Goal: Information Seeking & Learning: Learn about a topic

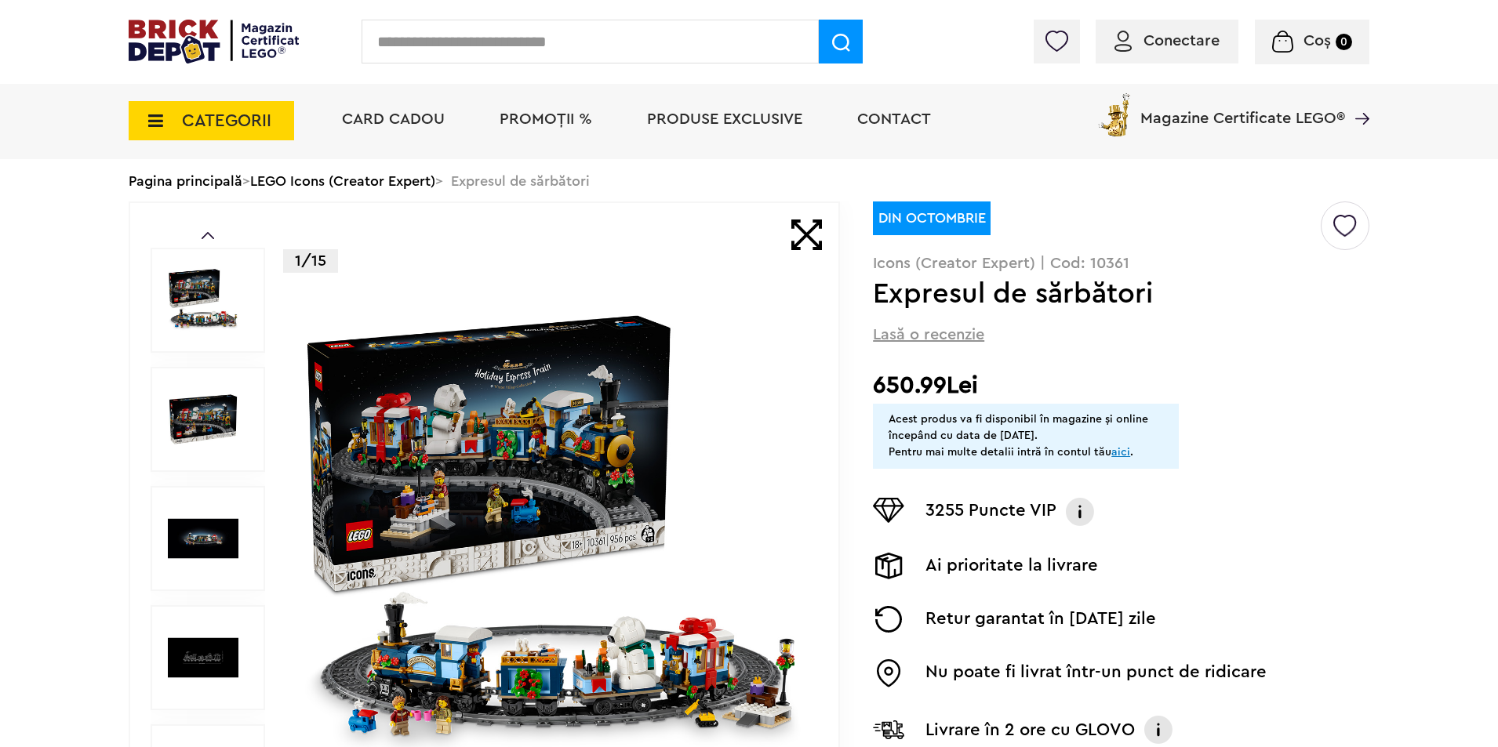
scroll to position [157, 0]
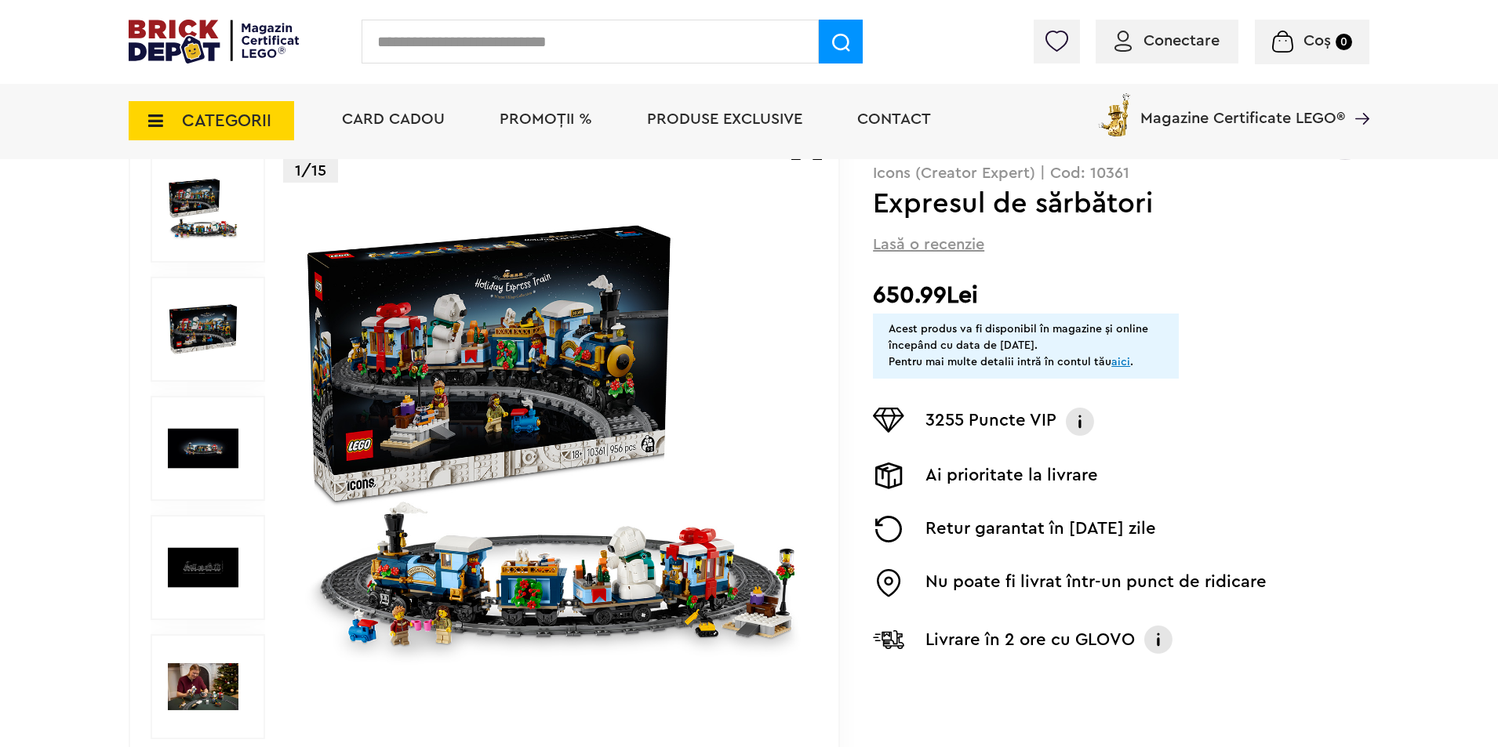
click at [205, 441] on img at bounding box center [203, 448] width 71 height 71
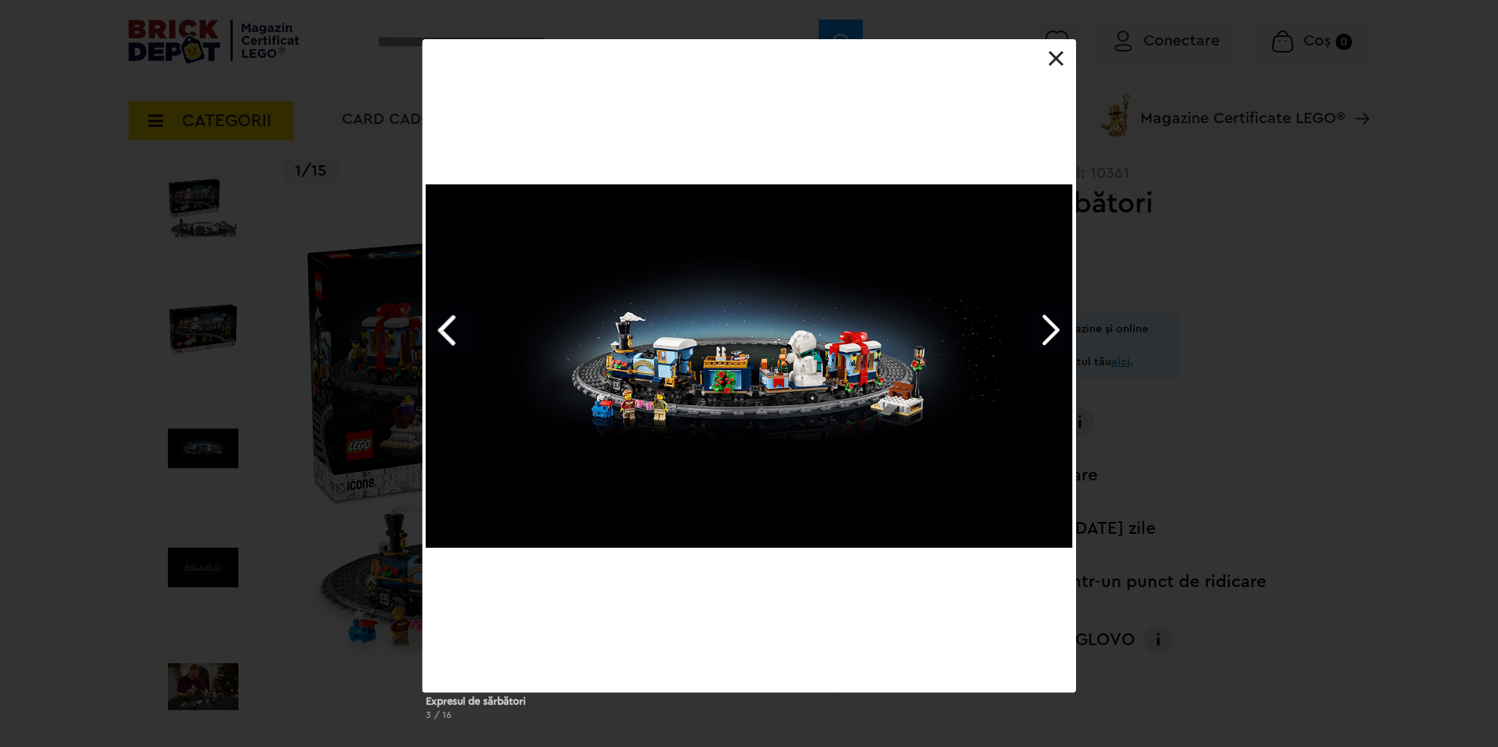
click at [1044, 329] on link "Next image" at bounding box center [1049, 329] width 45 height 45
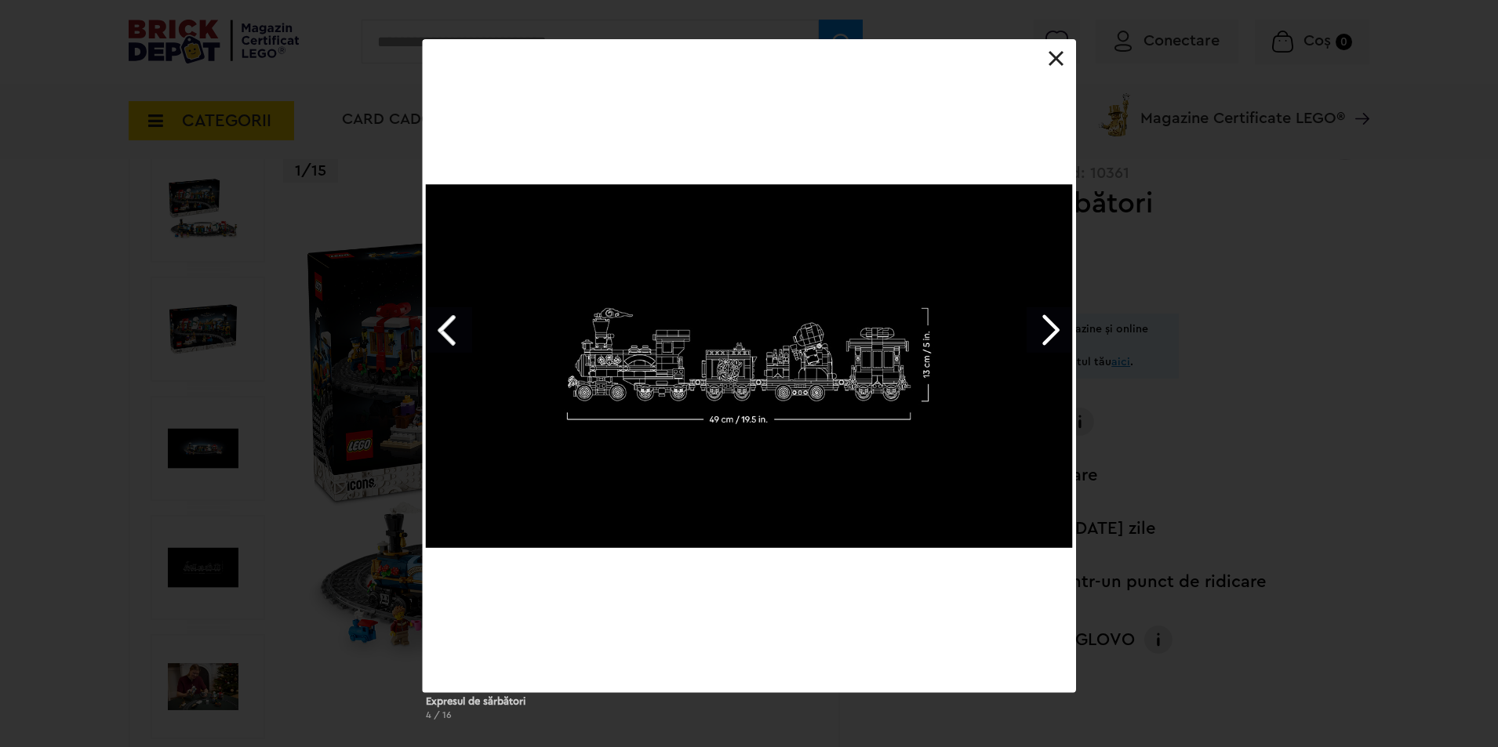
click at [1045, 327] on link "Next image" at bounding box center [1049, 329] width 45 height 45
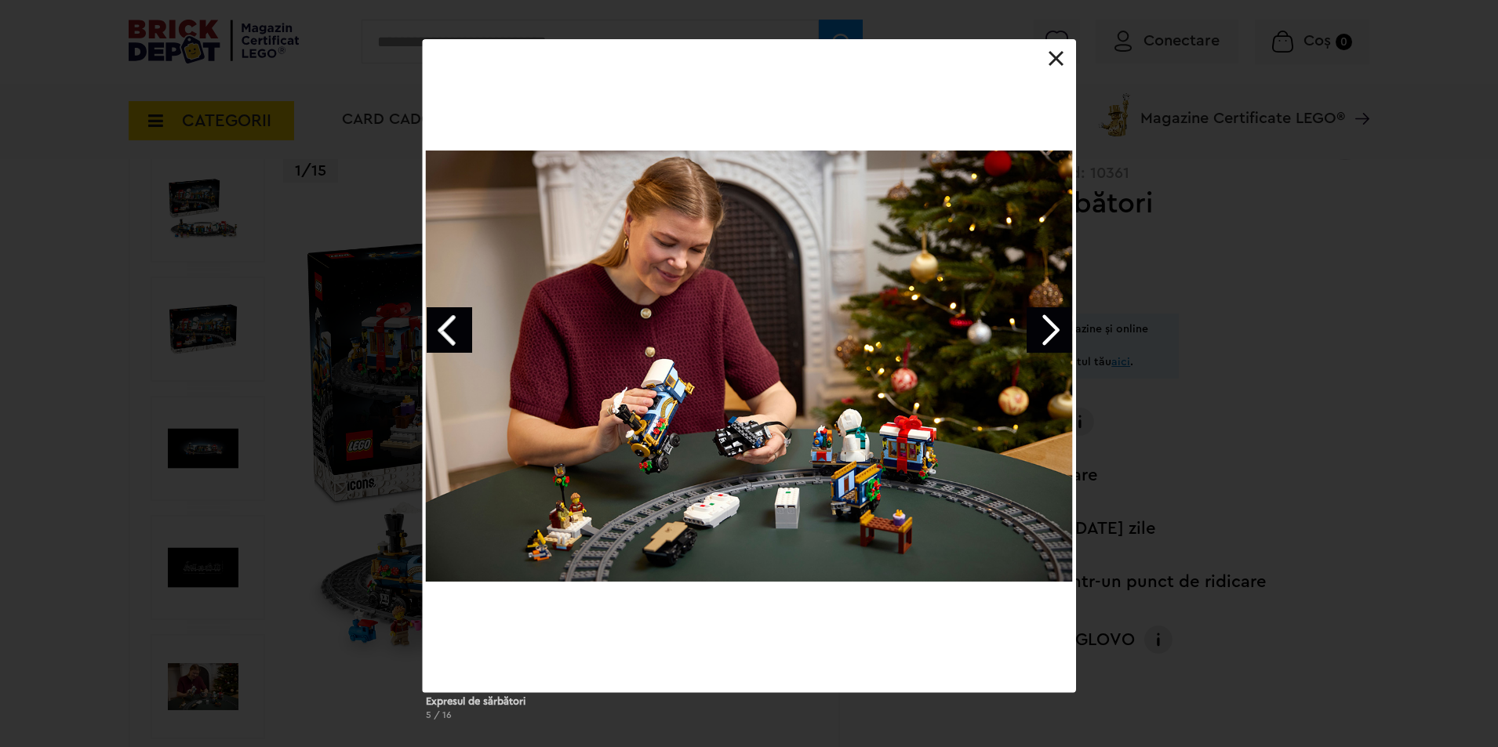
click at [1045, 327] on link "Next image" at bounding box center [1049, 329] width 45 height 45
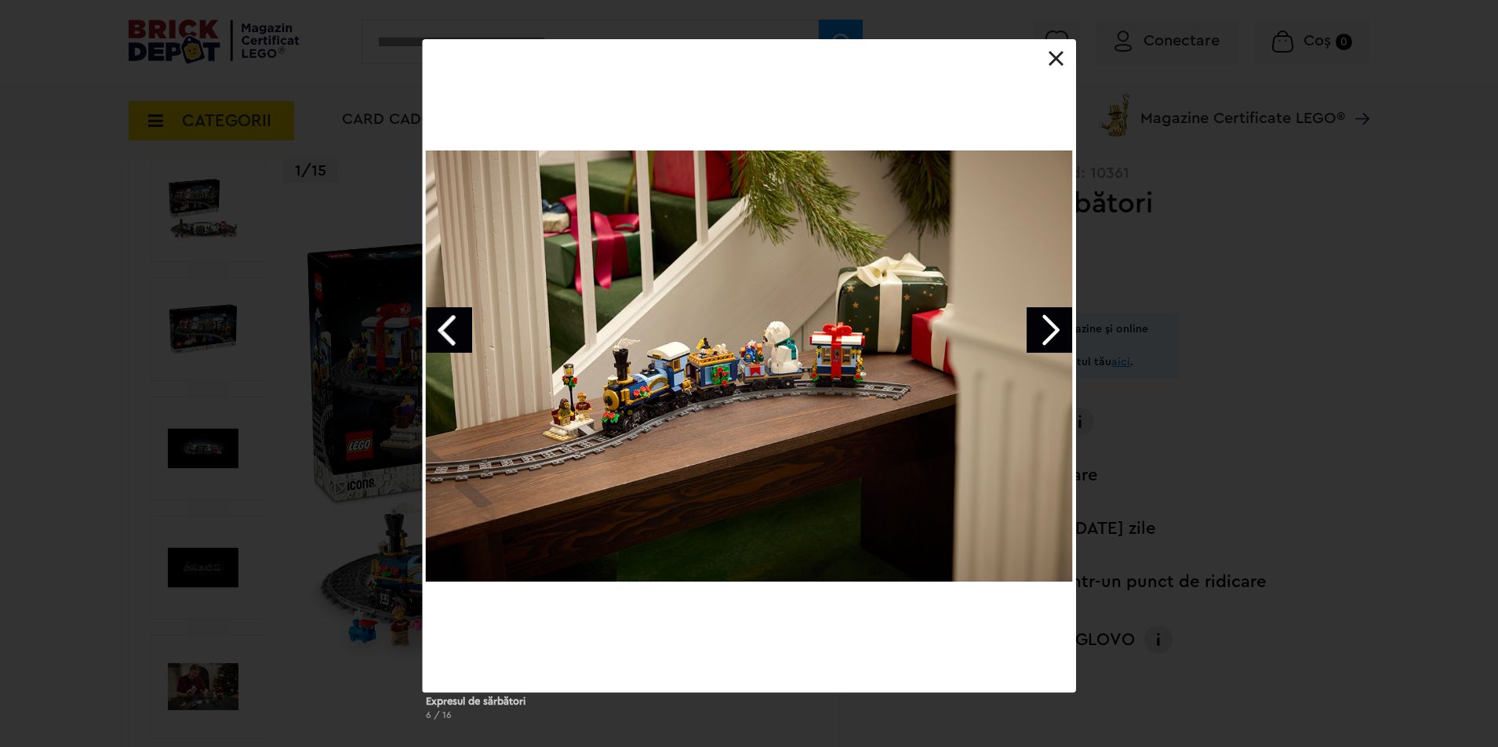
click at [1045, 327] on link "Next image" at bounding box center [1049, 329] width 45 height 45
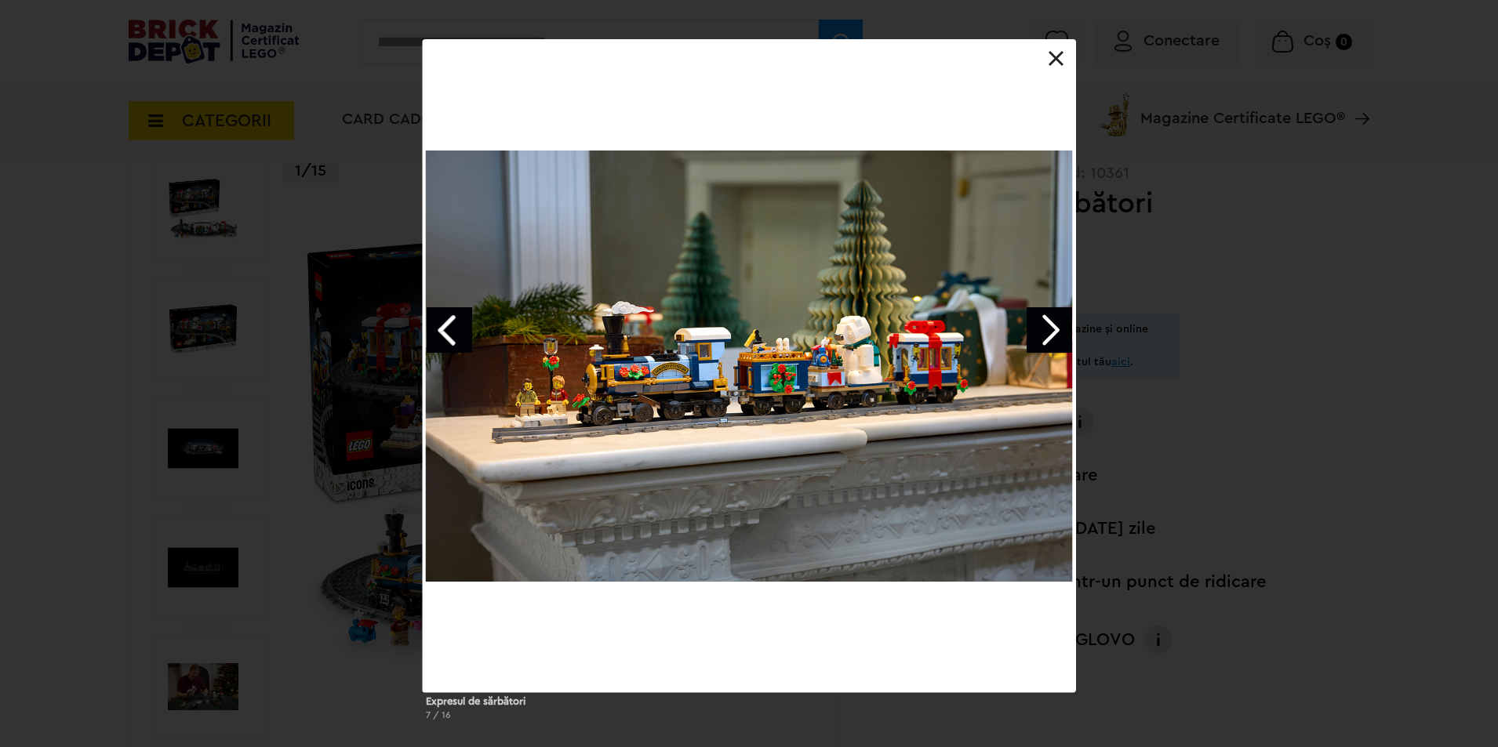
click at [1045, 327] on link "Next image" at bounding box center [1049, 329] width 45 height 45
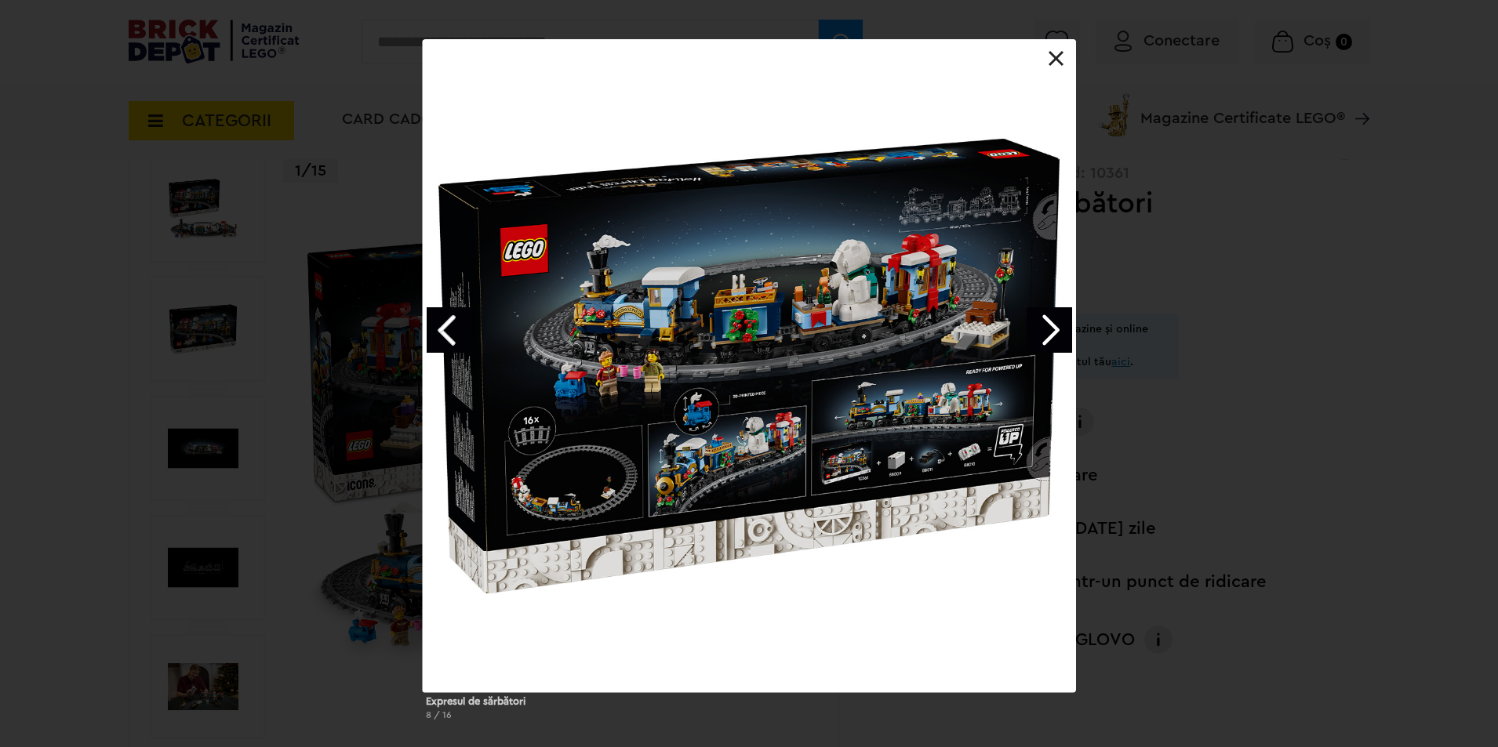
click at [1045, 327] on link "Next image" at bounding box center [1049, 329] width 45 height 45
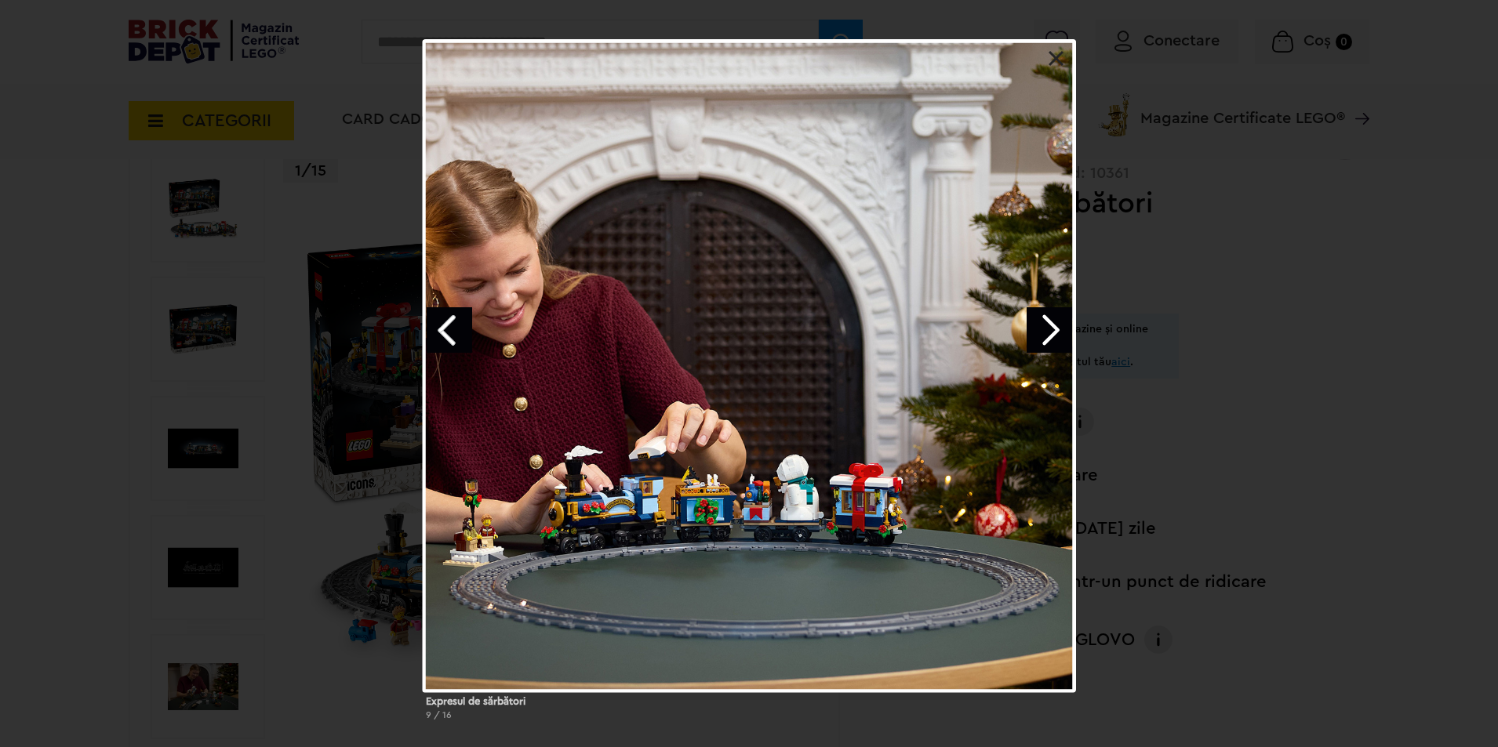
click at [1045, 322] on link "Next image" at bounding box center [1049, 329] width 45 height 45
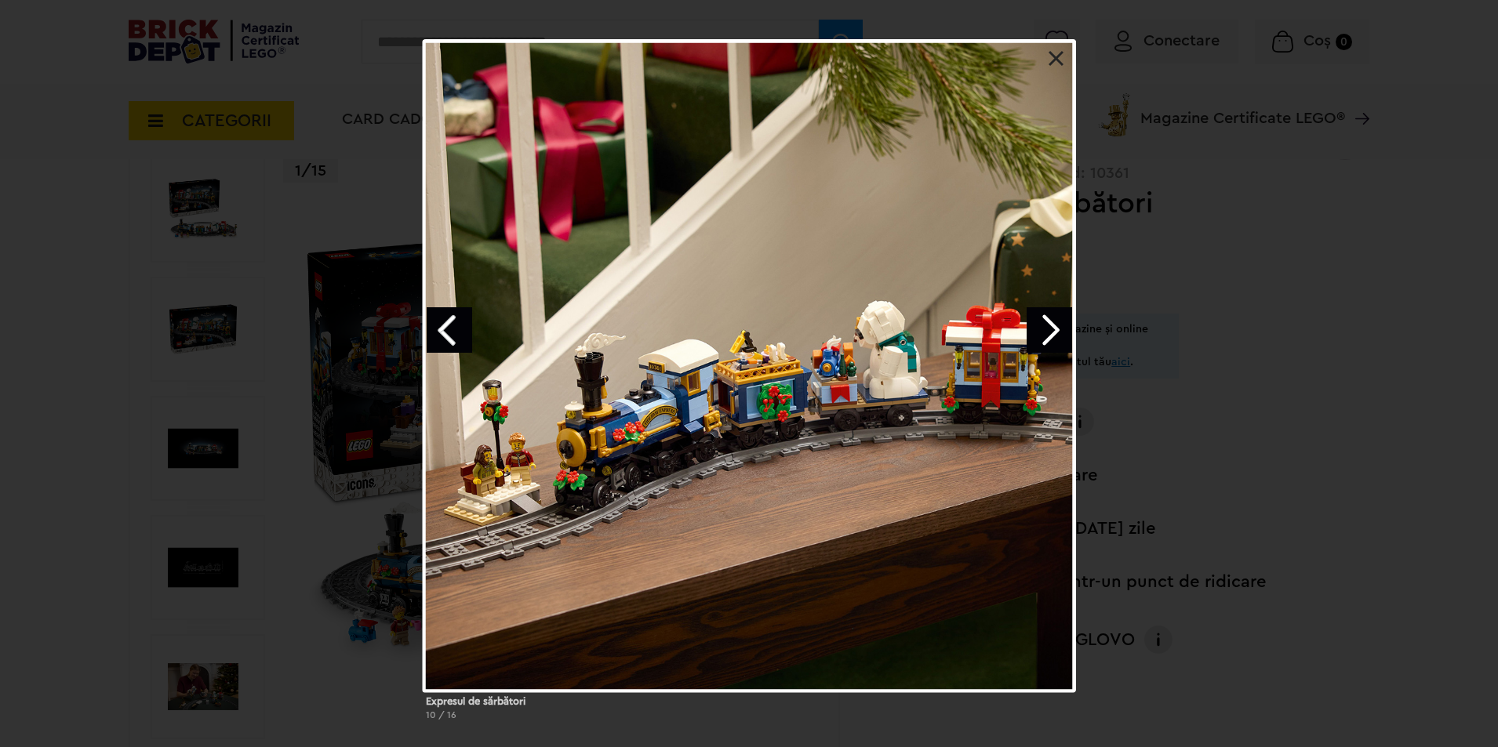
click at [1332, 314] on div "Expresul de sărbători 10 / 16" at bounding box center [749, 386] width 1498 height 694
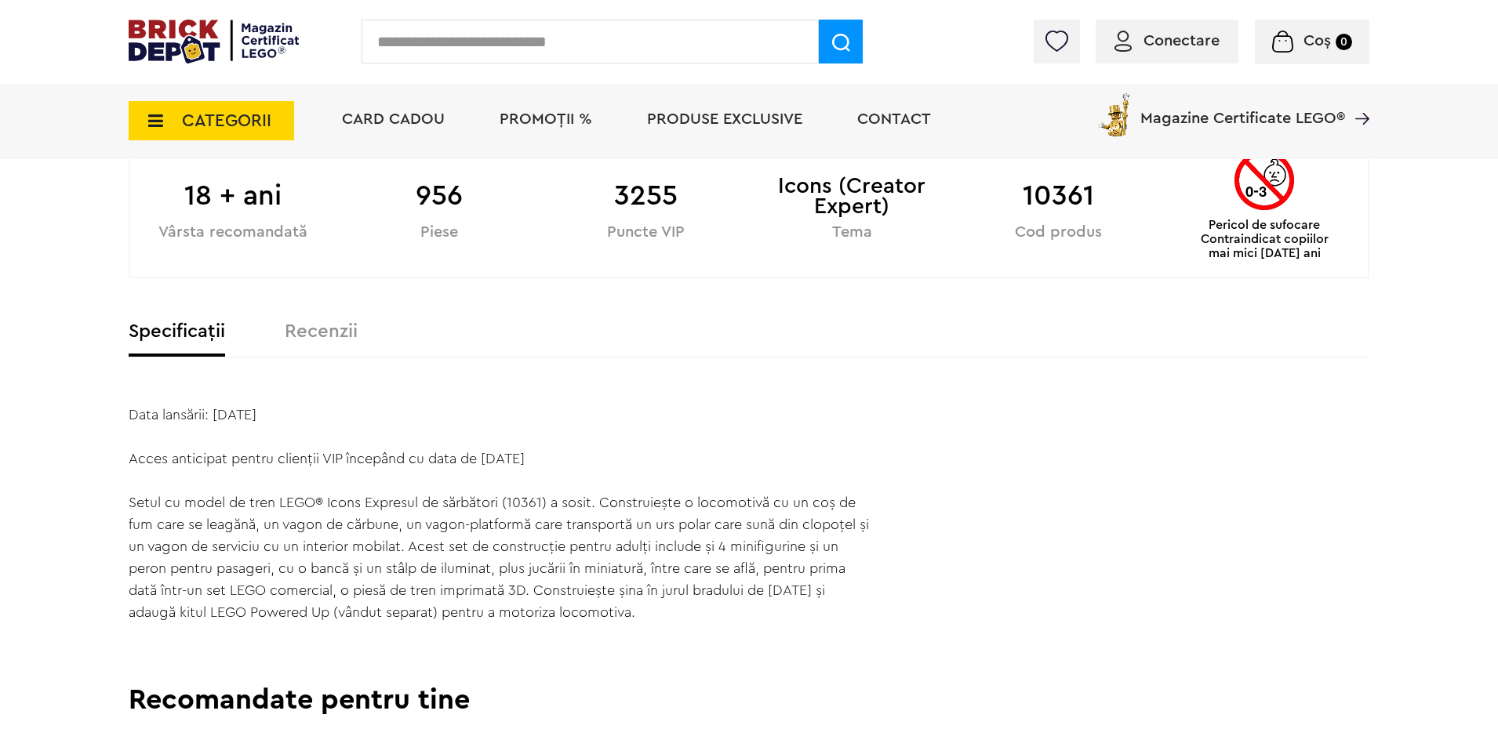
scroll to position [941, 0]
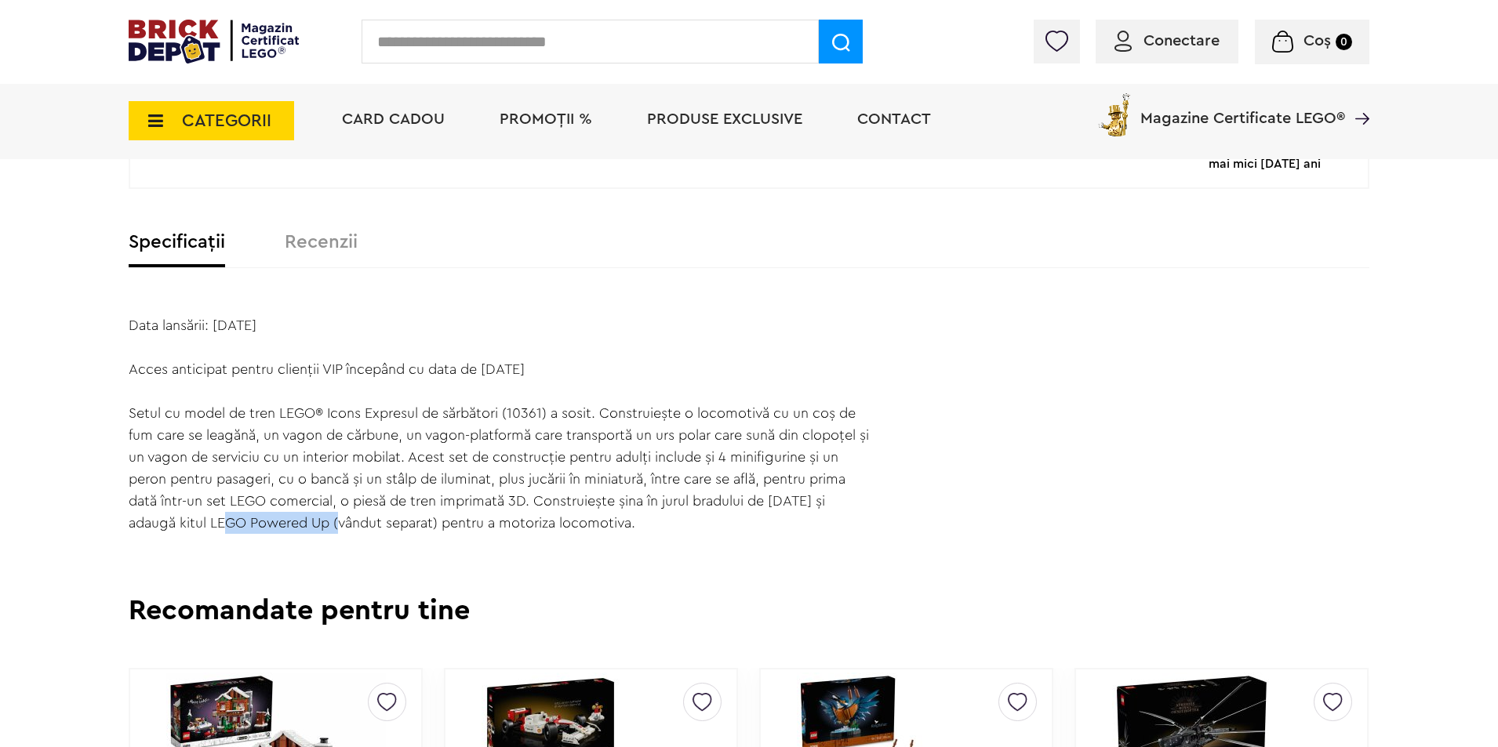
drag, startPoint x: 212, startPoint y: 521, endPoint x: 332, endPoint y: 523, distance: 120.0
click at [332, 523] on div "Data lansării: [DATE] Acces anticipat pentru clienţii VIP începând cu data de […" at bounding box center [501, 424] width 744 height 220
copy div "LEGO Powered Up"
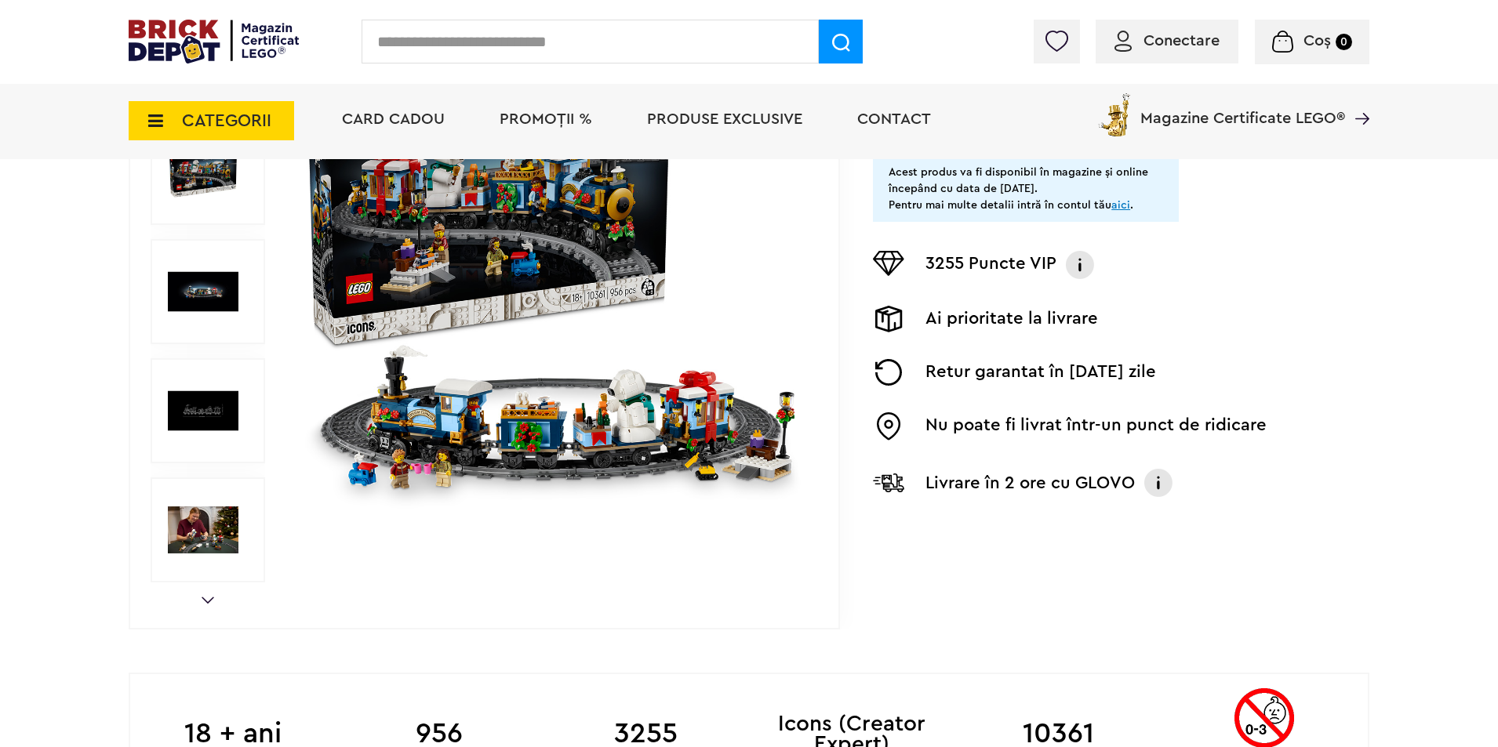
scroll to position [0, 0]
